Goal: Check status: Check status

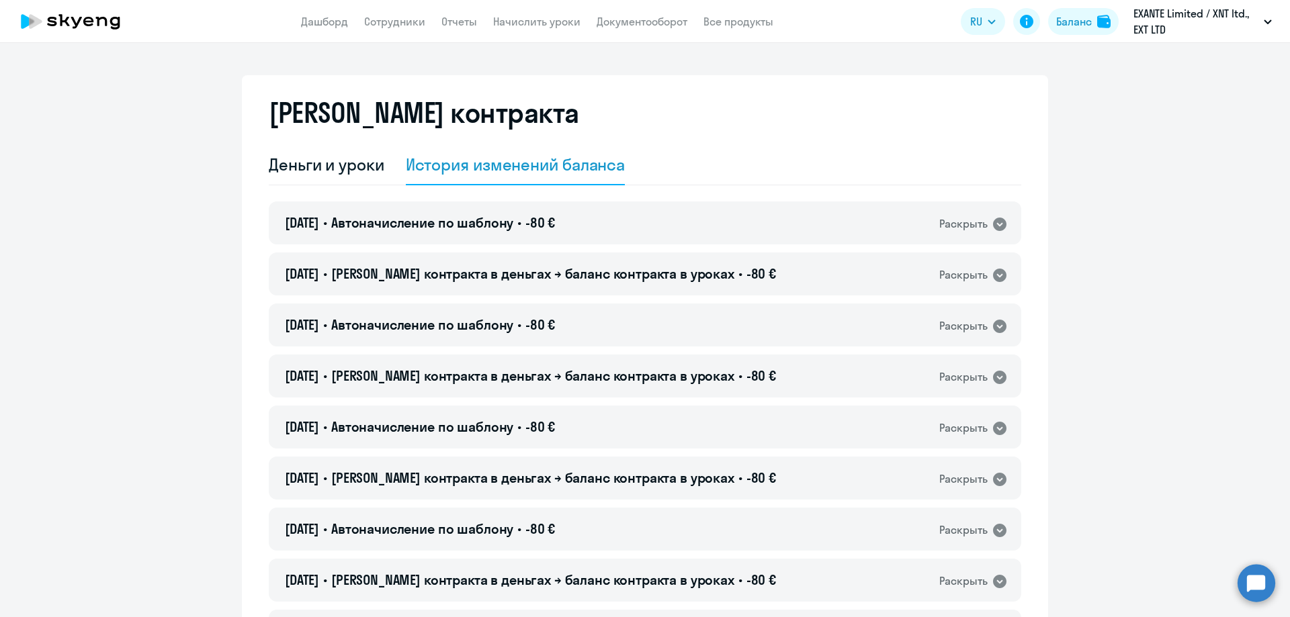
select select "english_adult_not_native_speaker"
click at [363, 164] on div "Деньги и уроки" at bounding box center [327, 164] width 116 height 21
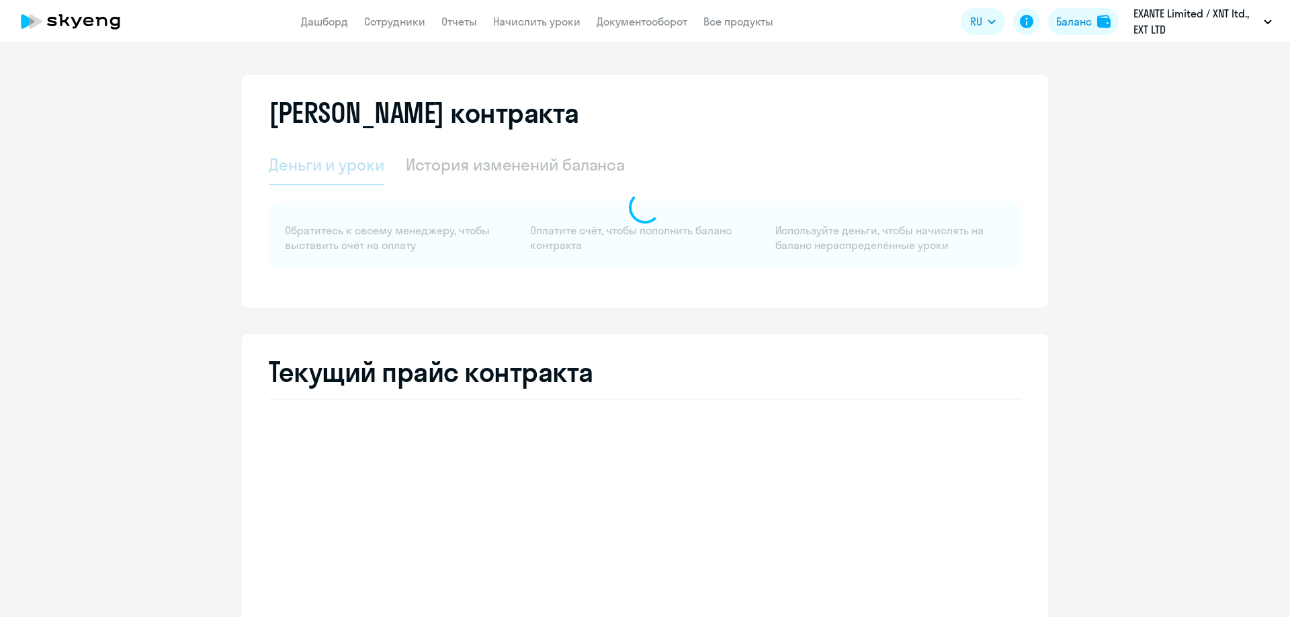
select select "english_adult_not_native_speaker"
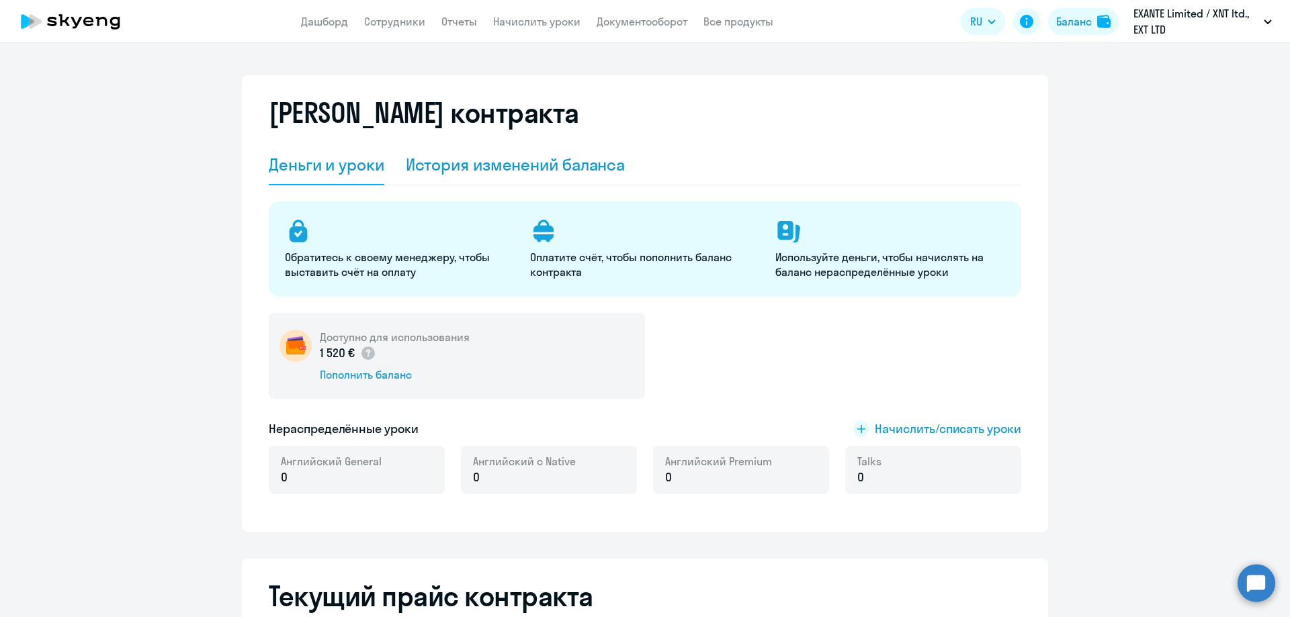
click at [459, 179] on div "История изменений баланса" at bounding box center [516, 165] width 220 height 40
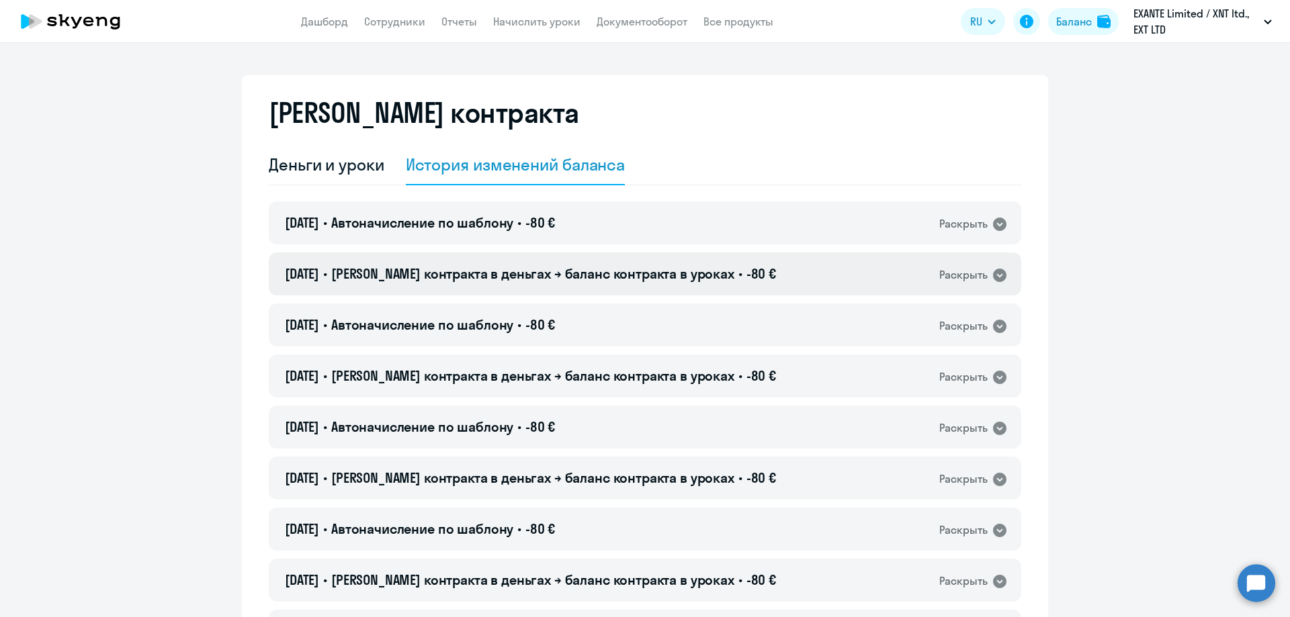
click at [998, 276] on icon at bounding box center [999, 275] width 13 height 13
